Goal: Find specific page/section: Find specific page/section

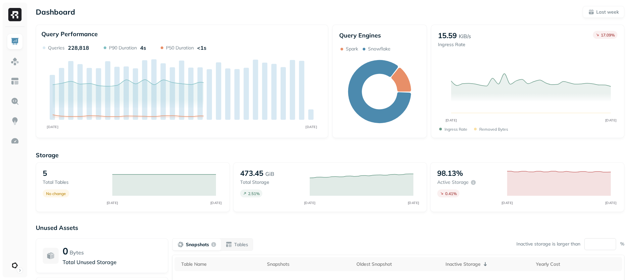
scroll to position [12, 0]
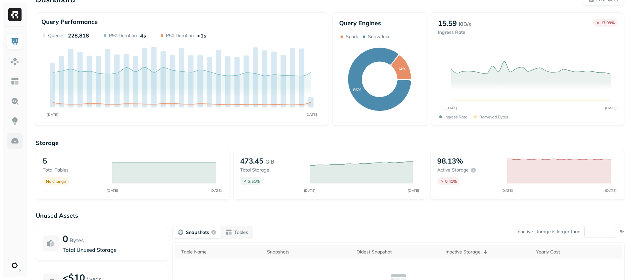
click at [16, 142] on img at bounding box center [15, 141] width 9 height 9
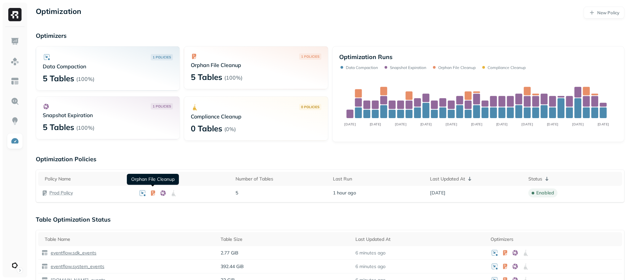
scroll to position [17, 0]
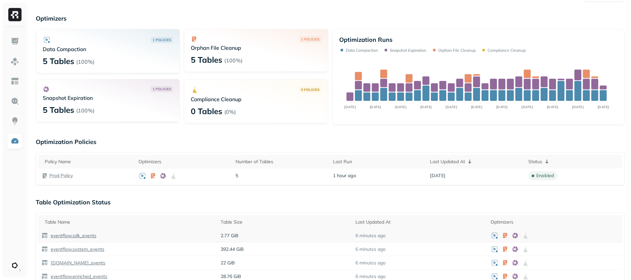
click at [76, 235] on p "eventflow.sdk_events" at bounding box center [72, 235] width 47 height 6
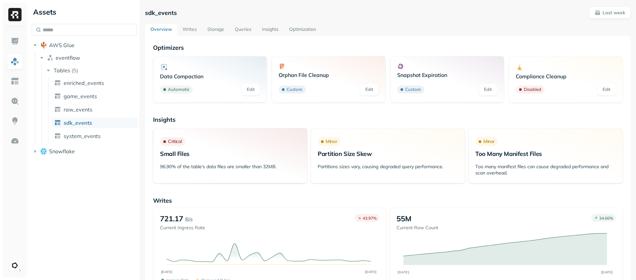
click at [306, 27] on link "Optimization" at bounding box center [302, 30] width 37 height 12
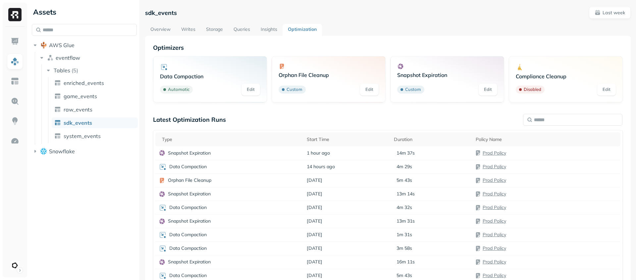
click at [25, 44] on div at bounding box center [15, 152] width 25 height 250
click at [19, 141] on img at bounding box center [15, 141] width 9 height 9
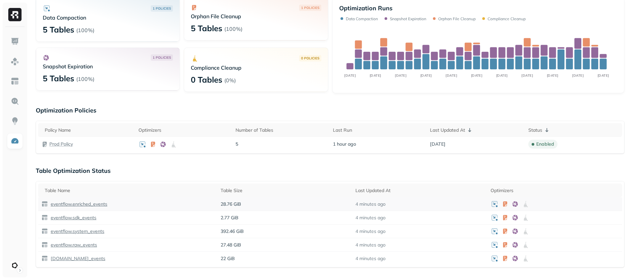
scroll to position [51, 0]
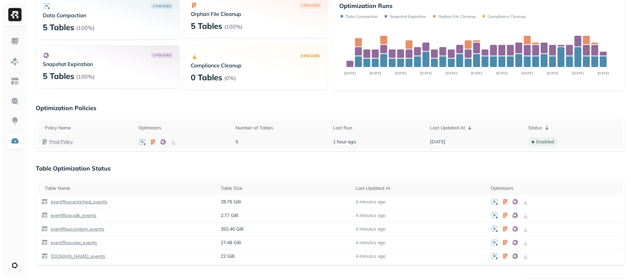
click at [60, 143] on p "Prod Policy" at bounding box center [61, 142] width 24 height 6
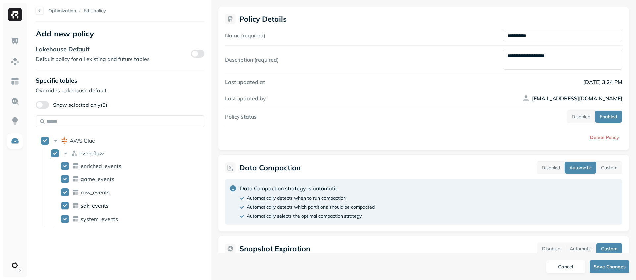
click at [101, 207] on span "sdk_events" at bounding box center [95, 205] width 28 height 7
click at [100, 207] on span "sdk_events" at bounding box center [95, 205] width 28 height 7
click at [19, 11] on img at bounding box center [14, 14] width 13 height 13
click at [69, 12] on p "Optimization" at bounding box center [62, 11] width 28 height 6
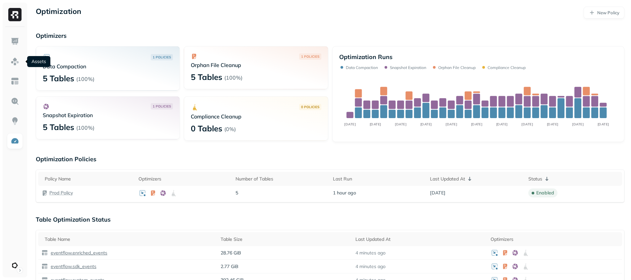
click at [33, 75] on div "Optimization New Policy Optimizers 1 POLICIES Data Compaction 5 Tables ( 100% )…" at bounding box center [330, 262] width 602 height 525
click at [299, 114] on p "Compliance Cleanup" at bounding box center [256, 116] width 130 height 7
click at [205, 118] on p "Compliance Cleanup" at bounding box center [256, 116] width 130 height 7
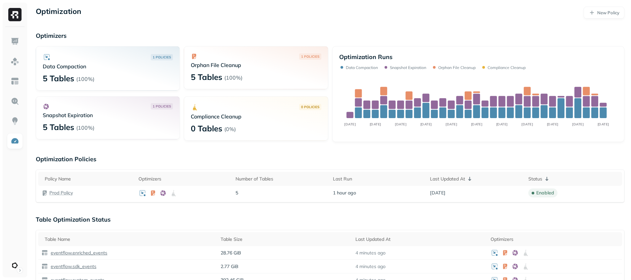
click at [247, 111] on div "0 POLICIES Compliance Cleanup" at bounding box center [256, 111] width 130 height 17
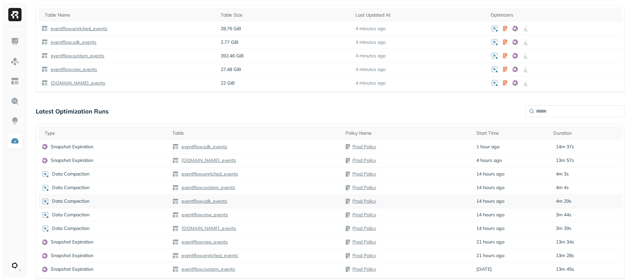
scroll to position [245, 0]
